Goal: Information Seeking & Learning: Learn about a topic

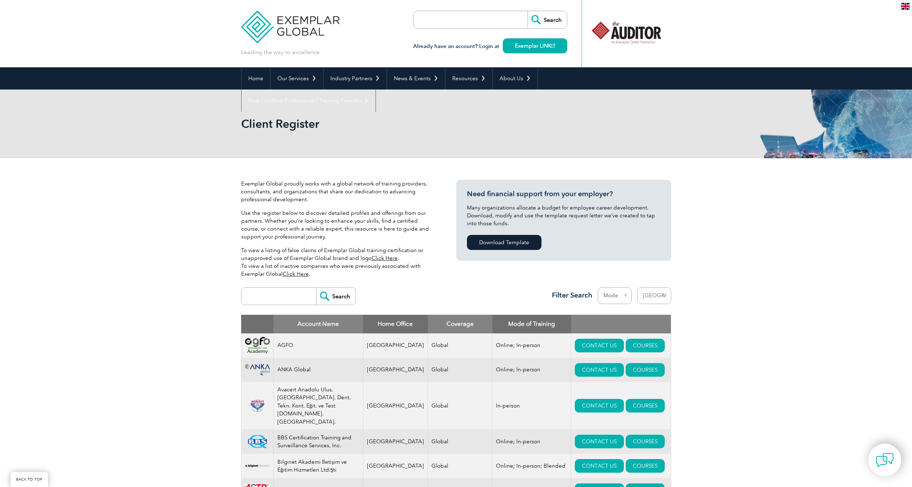
select select "[GEOGRAPHIC_DATA]"
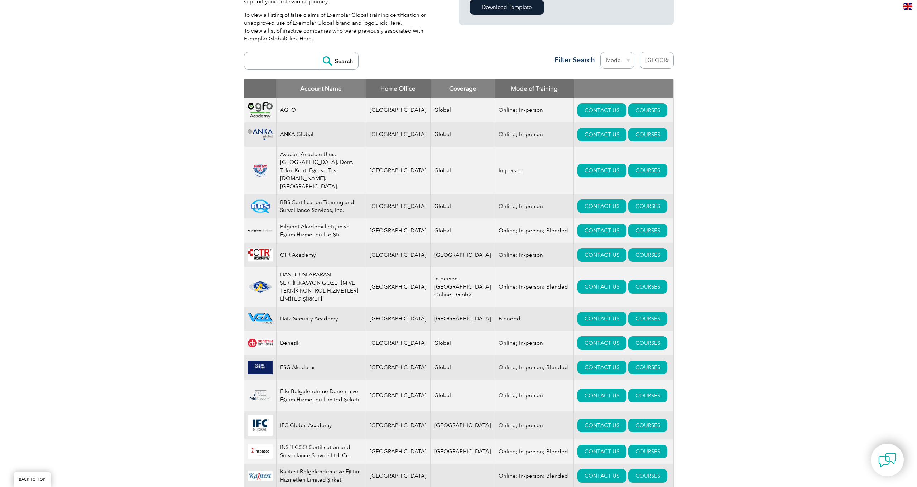
scroll to position [235, 0]
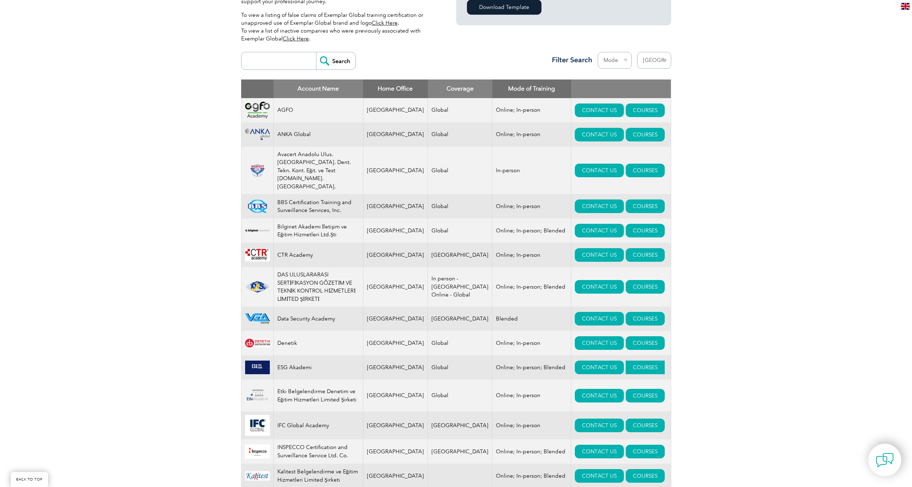
click at [631, 361] on link "COURSES" at bounding box center [645, 368] width 39 height 14
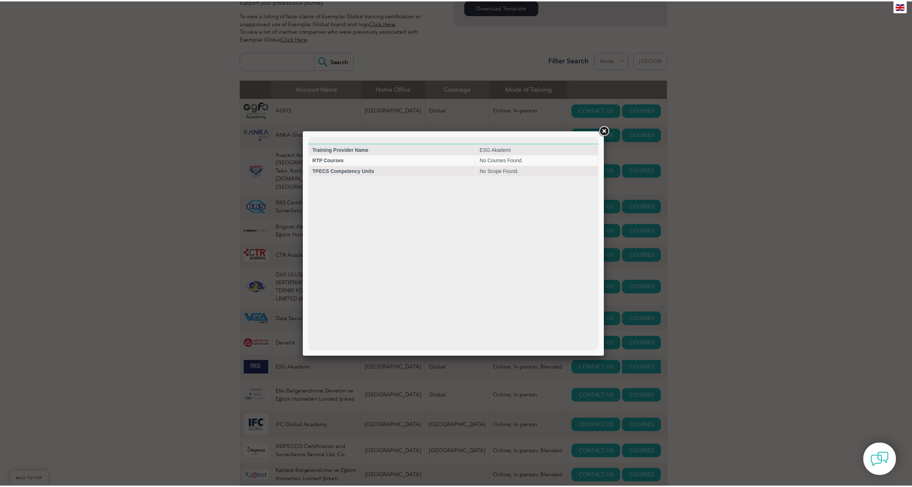
scroll to position [0, 0]
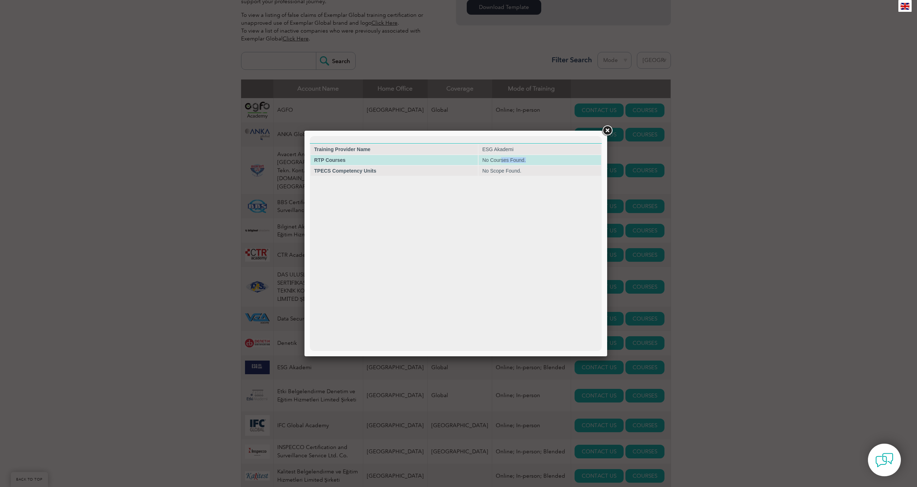
drag, startPoint x: 501, startPoint y: 162, endPoint x: 529, endPoint y: 158, distance: 28.1
click at [529, 158] on td "No Courses Found." at bounding box center [540, 160] width 123 height 10
click at [518, 158] on td "No Courses Found." at bounding box center [540, 160] width 123 height 10
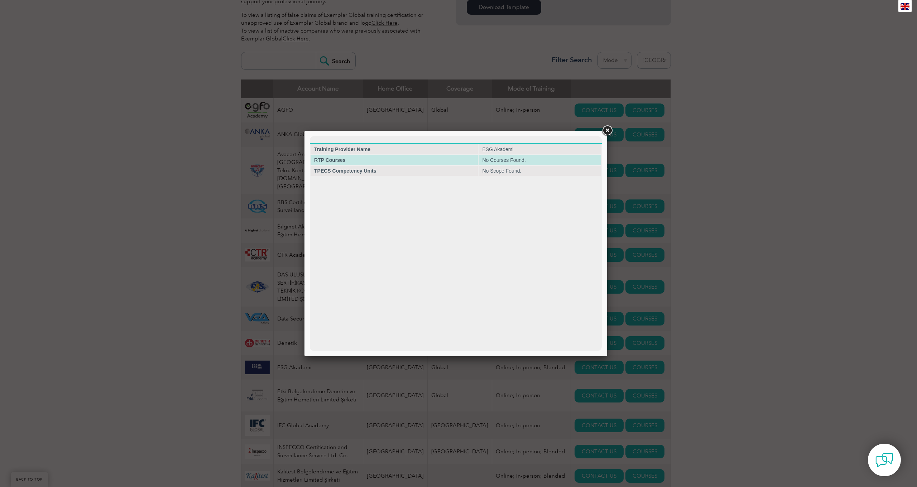
click at [533, 160] on td "No Courses Found." at bounding box center [540, 160] width 123 height 10
drag, startPoint x: 490, startPoint y: 172, endPoint x: 519, endPoint y: 172, distance: 28.7
click at [519, 172] on td "No Scope Found." at bounding box center [540, 171] width 123 height 10
click at [527, 165] on td "No Courses Found." at bounding box center [540, 160] width 123 height 10
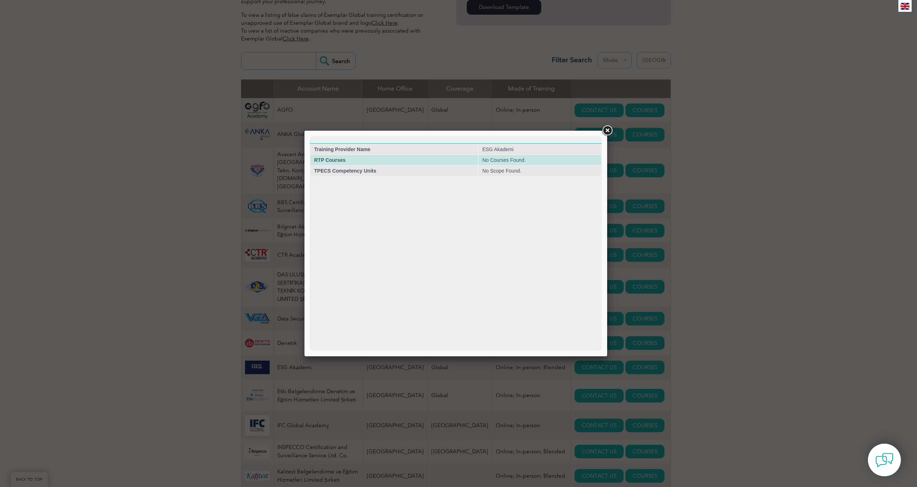
click at [527, 165] on td "No Courses Found." at bounding box center [540, 160] width 123 height 10
click at [607, 132] on link at bounding box center [607, 130] width 13 height 13
